Goal: Task Accomplishment & Management: Manage account settings

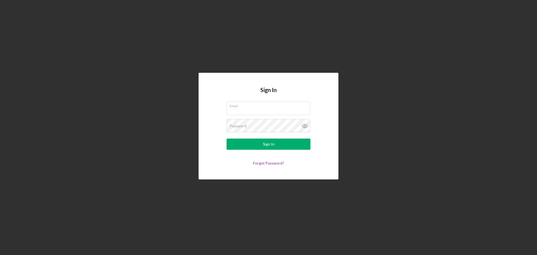
type input "[EMAIL_ADDRESS][DOMAIN_NAME]"
click at [227, 139] on button "Sign In" at bounding box center [269, 144] width 84 height 11
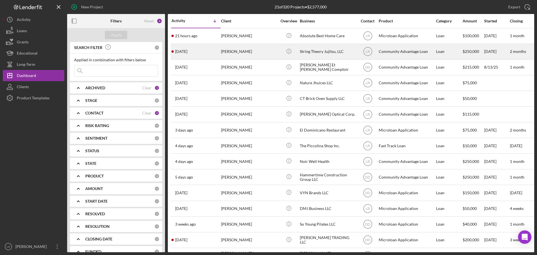
click at [326, 55] on div "String Theory Jujitsu, LLC" at bounding box center [328, 51] width 56 height 15
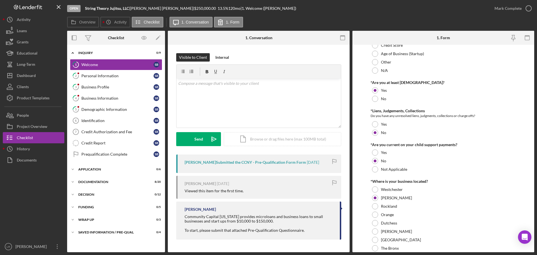
scroll to position [112, 0]
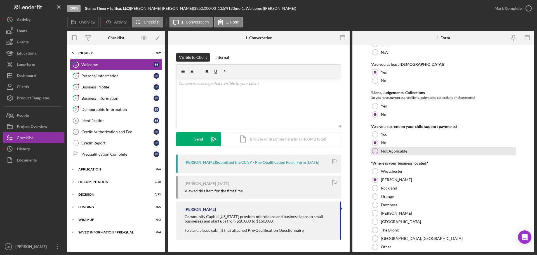
click at [374, 151] on div at bounding box center [375, 151] width 6 height 6
click at [373, 141] on div at bounding box center [375, 143] width 6 height 6
click at [172, 91] on div "Visible to Client Internal v Color teal Color pink Remove color Add row above A…" at bounding box center [259, 148] width 182 height 206
click at [191, 90] on div "v Color teal Color pink Remove color Add row above Add row below Add column bef…" at bounding box center [259, 103] width 165 height 49
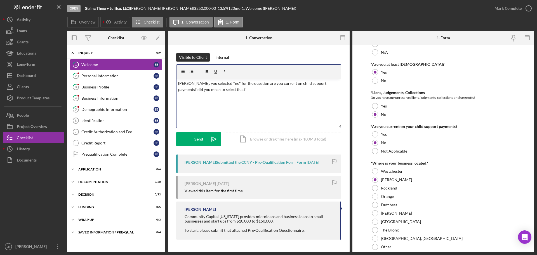
click at [322, 83] on p "[PERSON_NAME], you selected "no" for the question are you current on child supp…" at bounding box center [258, 86] width 161 height 13
click at [216, 90] on p "[PERSON_NAME], you selected "no" for the question are you current on child supp…" at bounding box center [258, 86] width 161 height 13
click at [196, 137] on div "Send" at bounding box center [198, 139] width 9 height 14
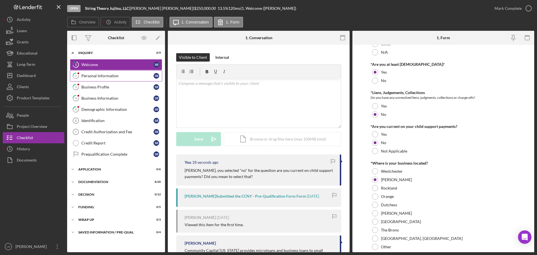
click at [104, 78] on link "2 Personal Information S B" at bounding box center [116, 75] width 92 height 11
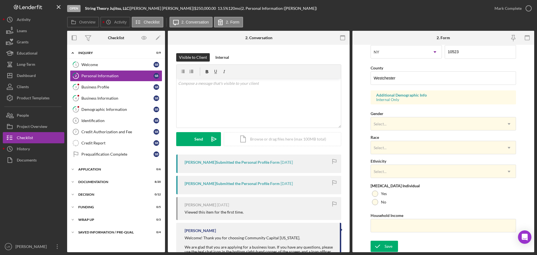
scroll to position [166, 0]
click at [510, 6] on div "Mark Complete" at bounding box center [508, 8] width 27 height 11
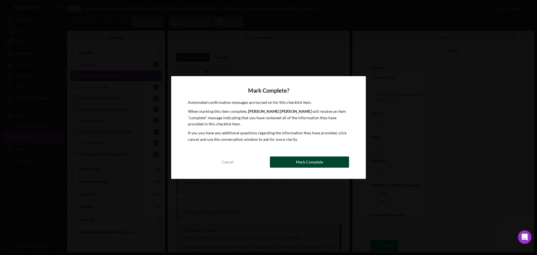
click at [303, 163] on div "Mark Complete" at bounding box center [309, 161] width 27 height 11
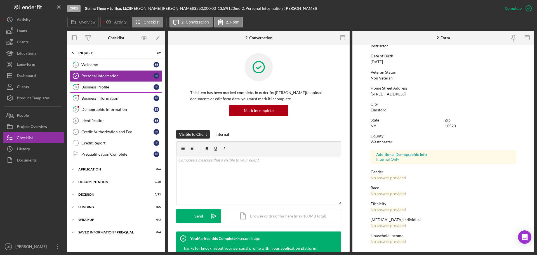
scroll to position [54, 0]
click at [102, 88] on div "Business Profile" at bounding box center [117, 87] width 72 height 4
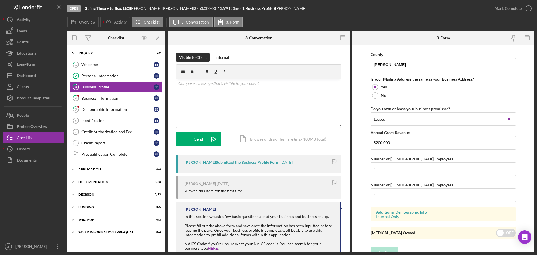
scroll to position [414, 0]
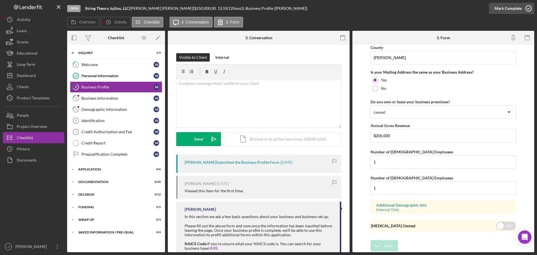
click at [512, 10] on div "Mark Complete" at bounding box center [508, 8] width 27 height 11
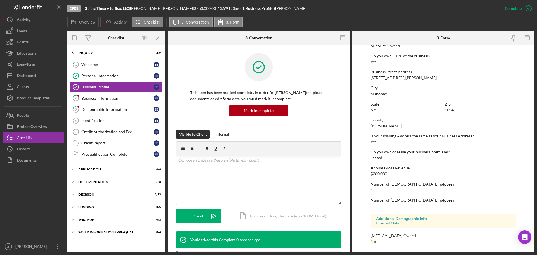
scroll to position [215, 0]
click at [108, 98] on div "Business Information" at bounding box center [117, 98] width 72 height 4
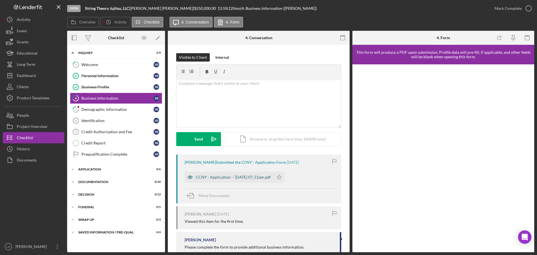
click at [231, 179] on div "CCNY - Application -- [DATE] 07_51am.pdf" at bounding box center [233, 177] width 75 height 4
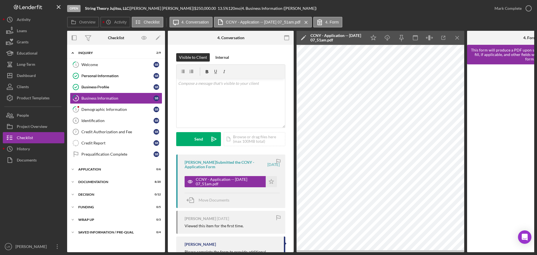
click at [303, 35] on icon "Icon/Edit" at bounding box center [304, 38] width 14 height 14
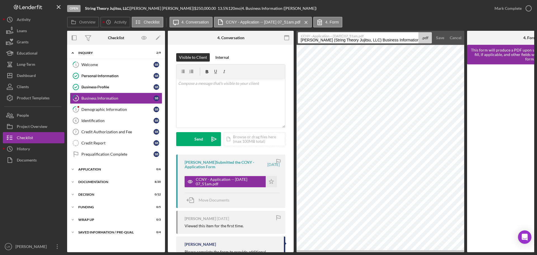
drag, startPoint x: 381, startPoint y: 40, endPoint x: -146, endPoint y: 38, distance: 526.9
click at [0, 38] on html "Open String Theory Jujitsu, LLC | [PERSON_NAME] | $250,000.00 13.5 % 120 mo | 4…" at bounding box center [268, 127] width 537 height 255
drag, startPoint x: 339, startPoint y: 40, endPoint x: 482, endPoint y: 44, distance: 143.0
click at [482, 44] on div "Overview Internal Workflow Stage Open Icon/Dropdown Arrow Archive (can unarchiv…" at bounding box center [300, 141] width 467 height 221
type input "Business Information"
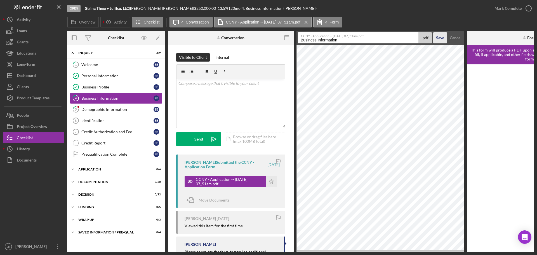
click at [442, 39] on div "Save" at bounding box center [440, 37] width 8 height 11
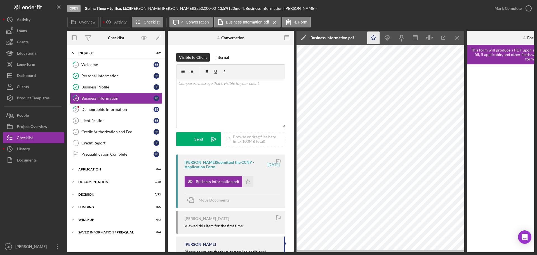
click at [372, 36] on icon "Icon/Star" at bounding box center [373, 38] width 13 height 13
click at [385, 36] on icon "Icon/Download" at bounding box center [387, 38] width 13 height 13
click at [527, 9] on icon "button" at bounding box center [529, 8] width 14 height 14
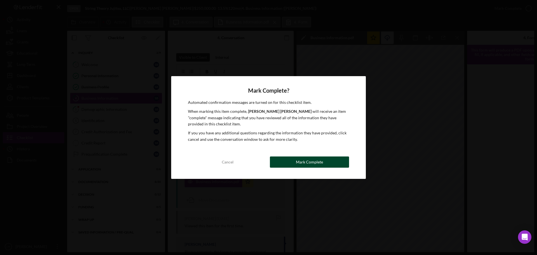
click at [314, 162] on div "Mark Complete" at bounding box center [309, 161] width 27 height 11
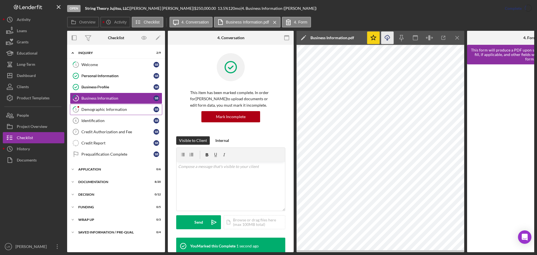
click at [126, 107] on div "Demographic Information" at bounding box center [117, 109] width 72 height 4
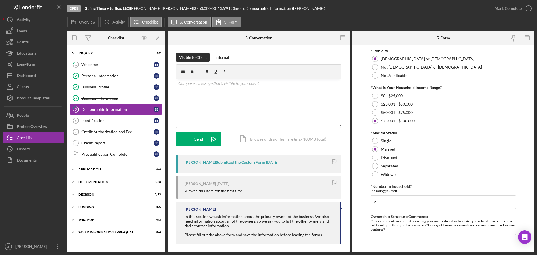
scroll to position [226, 0]
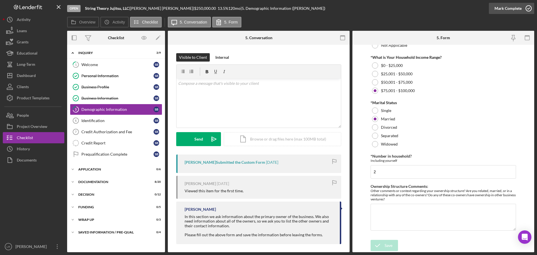
click at [499, 6] on div "Mark Complete" at bounding box center [508, 8] width 27 height 11
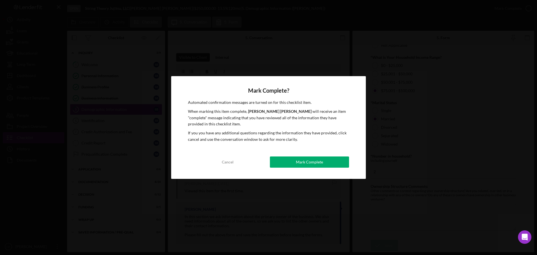
click at [329, 163] on button "Mark Complete" at bounding box center [309, 161] width 79 height 11
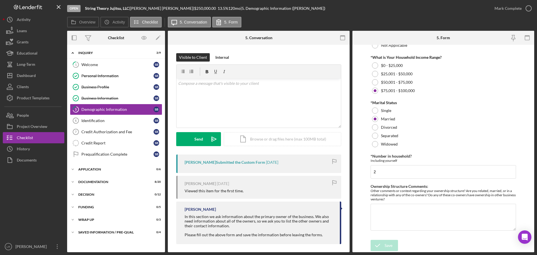
scroll to position [248, 0]
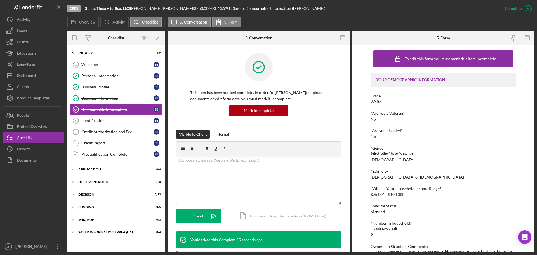
click at [111, 117] on link "Identification 6 Identification S B" at bounding box center [116, 120] width 92 height 11
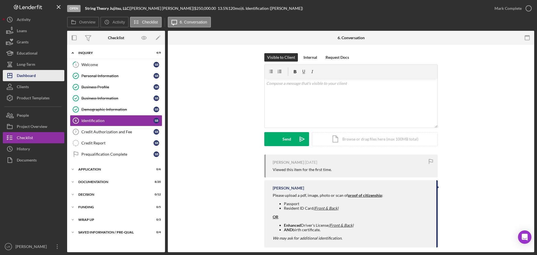
click at [50, 77] on button "Icon/Dashboard Dashboard" at bounding box center [34, 75] width 62 height 11
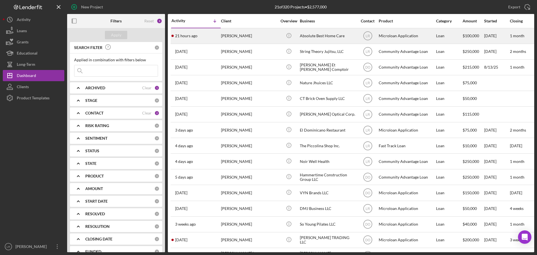
click at [245, 36] on div "[PERSON_NAME]" at bounding box center [249, 36] width 56 height 15
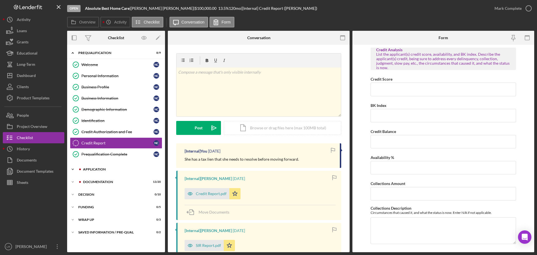
click at [90, 166] on div "Icon/Expander Application 6 / 6" at bounding box center [116, 169] width 98 height 11
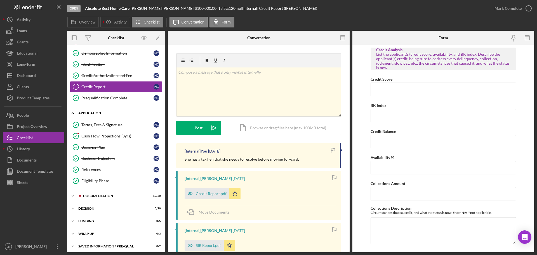
scroll to position [59, 0]
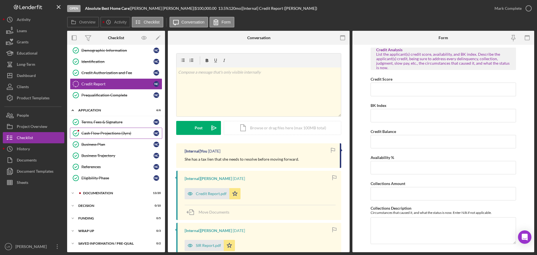
click at [95, 132] on div "Cash Flow Projections (3yrs)" at bounding box center [117, 133] width 72 height 4
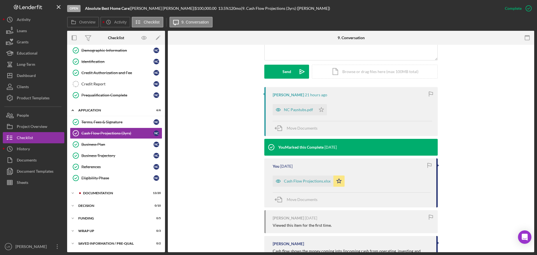
scroll to position [140, 0]
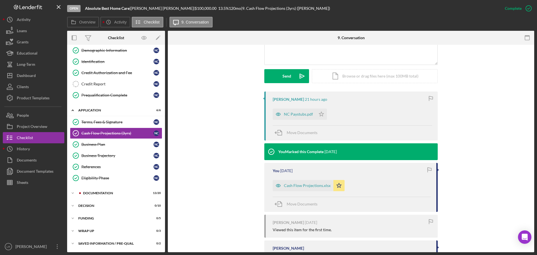
drag, startPoint x: 289, startPoint y: 115, endPoint x: 367, endPoint y: 224, distance: 133.7
click at [377, 228] on div "[PERSON_NAME] 21 hours ago NC Paystubs.pdf Icon/Star Move Documents You Marked …" at bounding box center [350, 222] width 173 height 261
click at [293, 110] on div "NC Paystubs.pdf" at bounding box center [294, 114] width 43 height 11
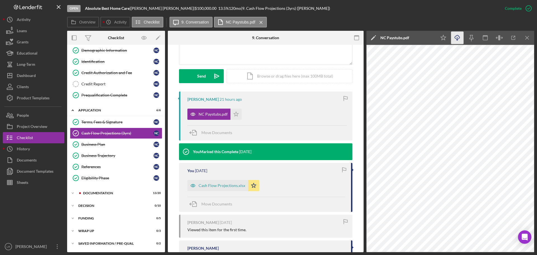
click at [457, 38] on icon "Icon/Download" at bounding box center [457, 38] width 13 height 13
click at [371, 37] on icon "Icon/Edit" at bounding box center [374, 38] width 14 height 14
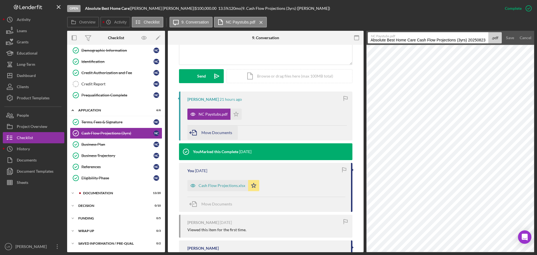
click at [213, 130] on div "Move Documents" at bounding box center [216, 133] width 31 height 14
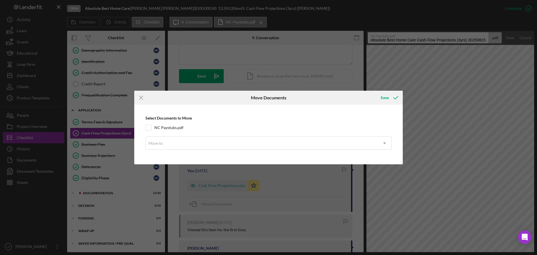
drag, startPoint x: 168, startPoint y: 126, endPoint x: 168, endPoint y: 131, distance: 5.3
click at [168, 126] on label "NC Paystubs.pdf" at bounding box center [168, 128] width 29 height 6
click at [169, 144] on div "Move to" at bounding box center [262, 143] width 232 height 13
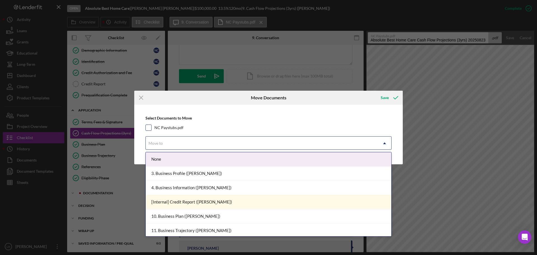
click at [150, 128] on input "NC Paystubs.pdf" at bounding box center [149, 128] width 6 height 6
checkbox input "true"
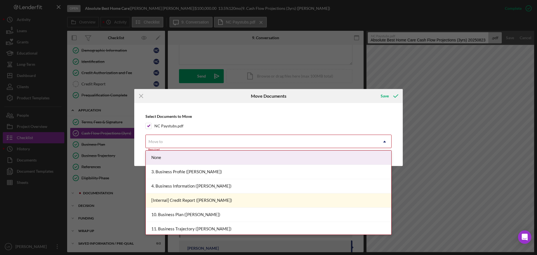
click at [160, 140] on div "Move to" at bounding box center [156, 141] width 14 height 4
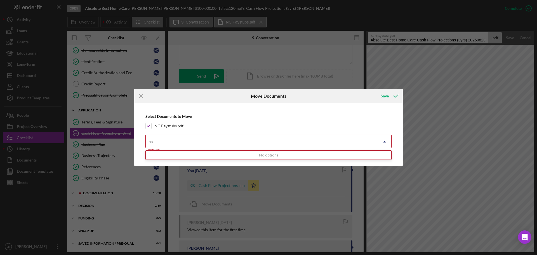
scroll to position [0, 0]
type input "pay"
click at [181, 154] on div "No options" at bounding box center [269, 155] width 246 height 9
click at [175, 144] on div at bounding box center [262, 141] width 232 height 13
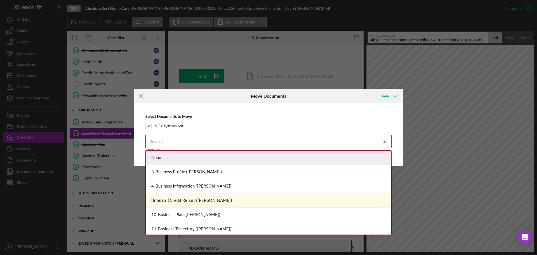
click at [175, 141] on div "Move to" at bounding box center [262, 141] width 232 height 13
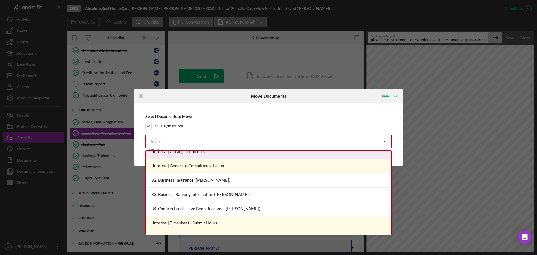
scroll to position [430, 0]
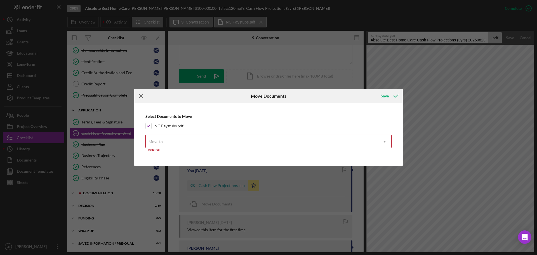
click at [139, 94] on icon "Icon/Menu Close" at bounding box center [141, 96] width 14 height 14
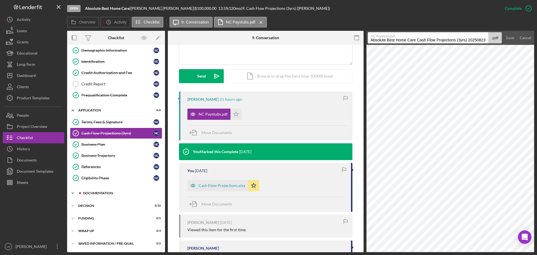
click at [107, 193] on div "Documentation" at bounding box center [120, 192] width 75 height 3
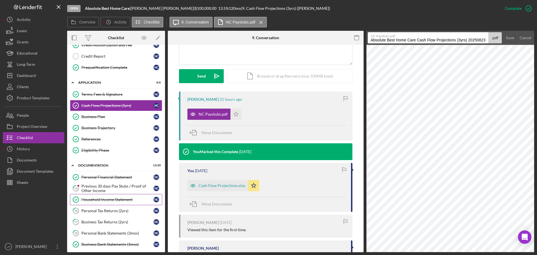
scroll to position [87, 0]
click at [106, 184] on div "Previous 30 days Pay Stubs / Proof of Other Income" at bounding box center [117, 188] width 72 height 9
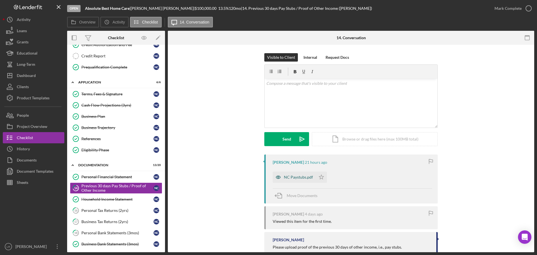
click at [301, 177] on div "NC Paystubs.pdf" at bounding box center [298, 177] width 29 height 4
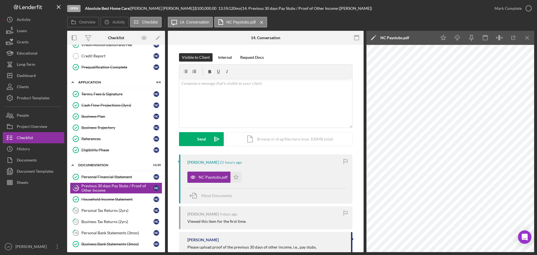
click at [374, 39] on icon "Icon/Edit" at bounding box center [374, 38] width 14 height 14
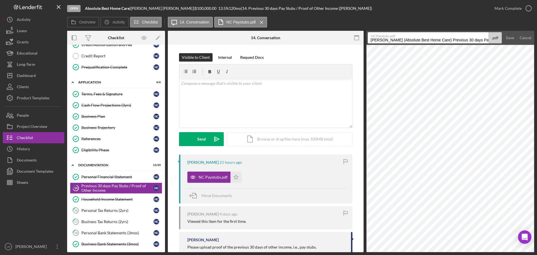
drag, startPoint x: 478, startPoint y: 41, endPoint x: -6, endPoint y: 48, distance: 483.9
click at [0, 48] on html "Open Absolute Best Home Care | [PERSON_NAME] | $100,000.00 13.5 % 120 mo | 14. …" at bounding box center [268, 127] width 537 height 255
click at [389, 41] on input "Pay Stubs / Proof of Other Income 20250823" at bounding box center [428, 37] width 121 height 11
click at [390, 39] on input "Pay Stubs / Proof of Other Income 20250823" at bounding box center [428, 37] width 121 height 11
type input "Pay Stubs"
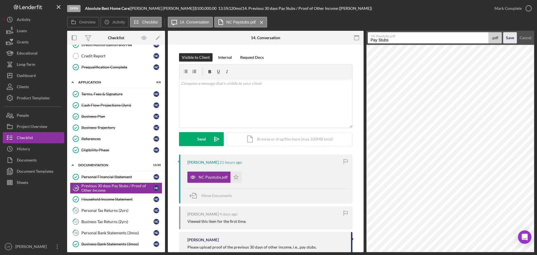
click at [507, 41] on div "Save" at bounding box center [510, 37] width 8 height 11
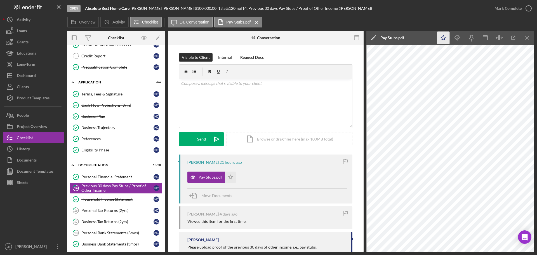
click at [444, 38] on icon "Icon/Star" at bounding box center [443, 38] width 13 height 13
click at [494, 8] on button "Mark Complete" at bounding box center [511, 8] width 45 height 11
